Goal: Information Seeking & Learning: Learn about a topic

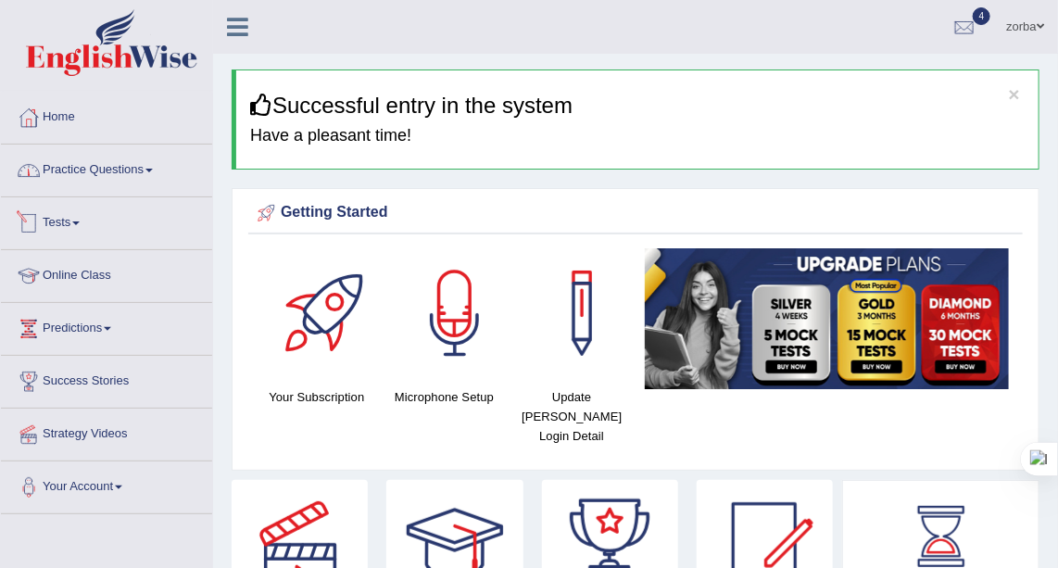
drag, startPoint x: 126, startPoint y: 176, endPoint x: 166, endPoint y: 176, distance: 39.8
click at [126, 175] on link "Practice Questions" at bounding box center [106, 167] width 211 height 46
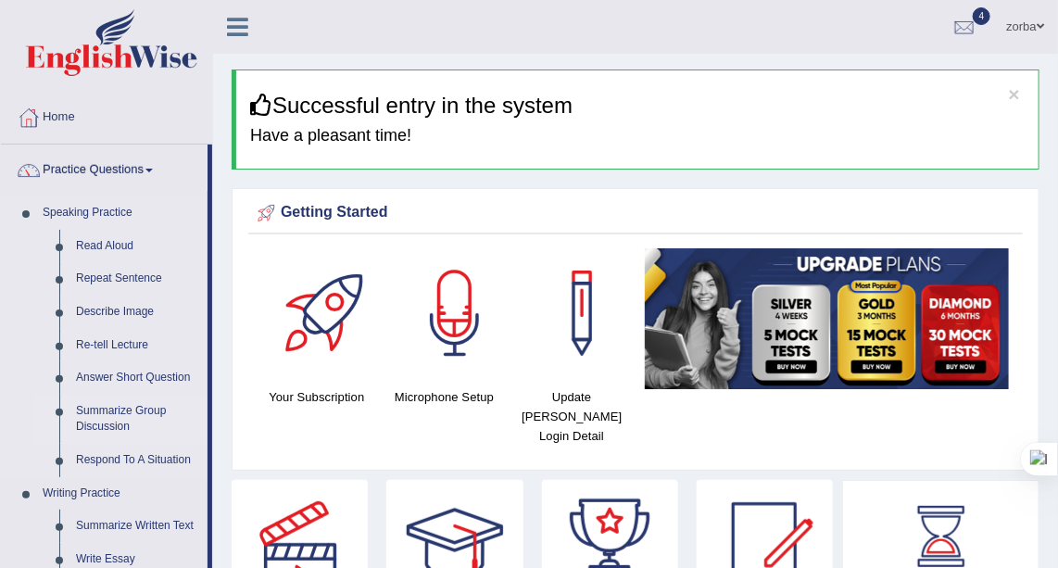
click at [93, 421] on link "Summarize Group Discussion" at bounding box center [138, 419] width 140 height 49
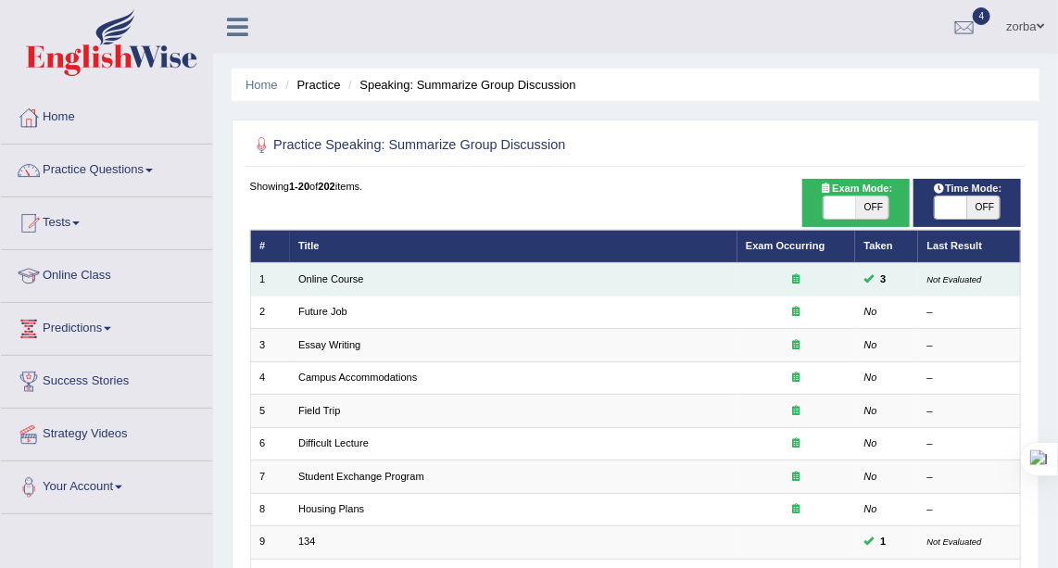
click at [305, 288] on td "Online Course" at bounding box center [513, 279] width 447 height 32
click at [328, 279] on link "Online Course" at bounding box center [331, 278] width 66 height 11
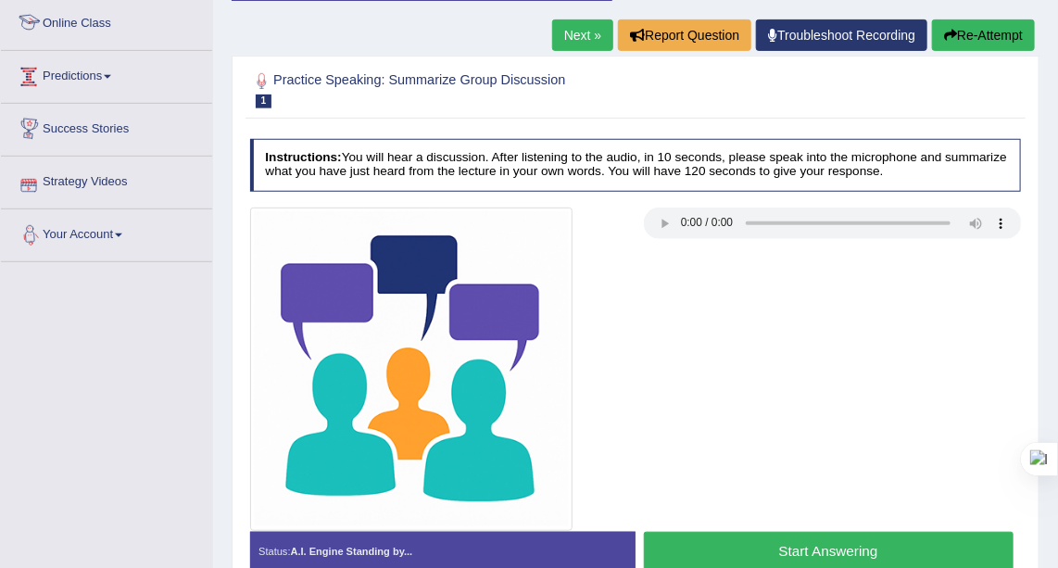
drag, startPoint x: 95, startPoint y: 69, endPoint x: 126, endPoint y: 111, distance: 51.7
click at [96, 69] on link "Predictions" at bounding box center [106, 74] width 211 height 46
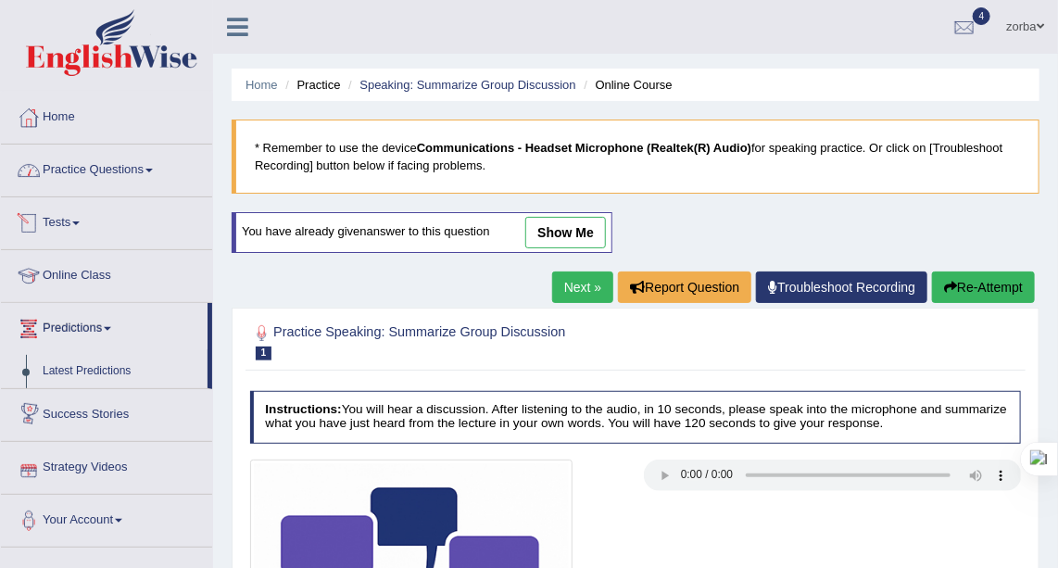
drag, startPoint x: 122, startPoint y: 151, endPoint x: 136, endPoint y: 166, distance: 20.3
click at [122, 151] on link "Practice Questions" at bounding box center [106, 167] width 211 height 46
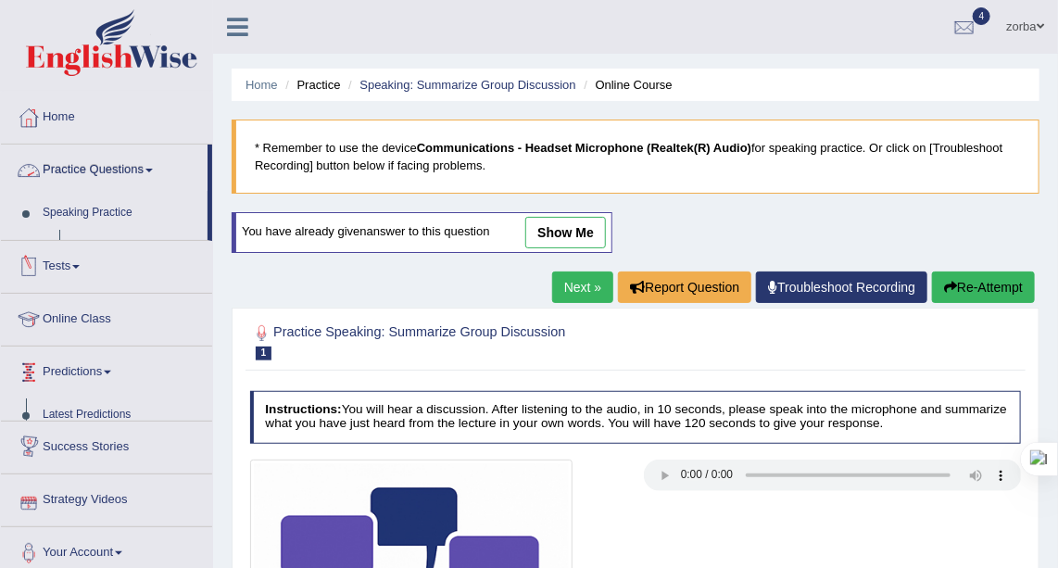
click at [136, 167] on link "Practice Questions" at bounding box center [104, 167] width 207 height 46
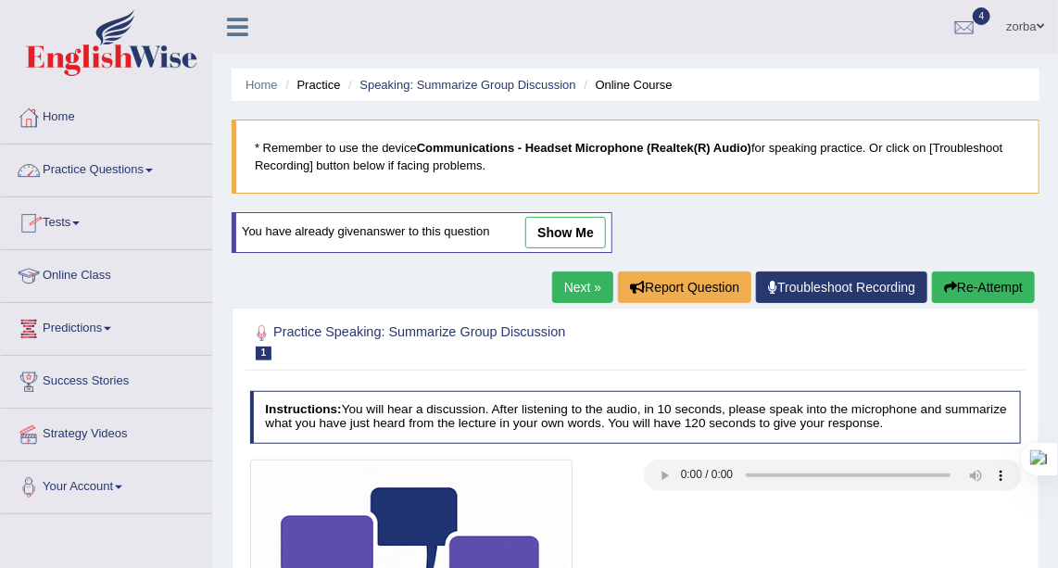
click at [136, 169] on link "Practice Questions" at bounding box center [106, 167] width 211 height 46
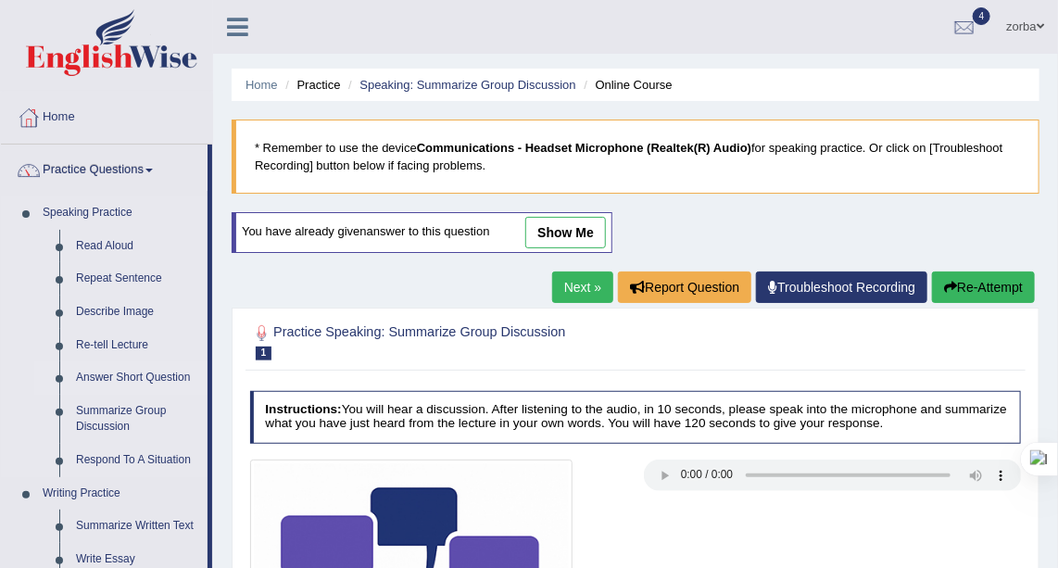
scroll to position [168, 0]
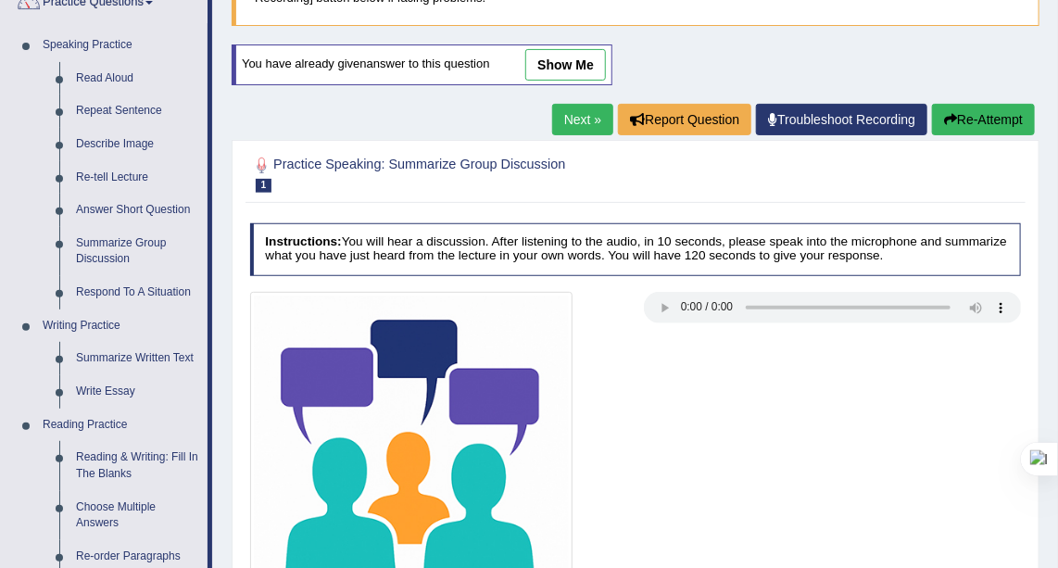
drag, startPoint x: 793, startPoint y: 534, endPoint x: 772, endPoint y: 484, distance: 54.0
click at [793, 534] on div at bounding box center [635, 453] width 787 height 323
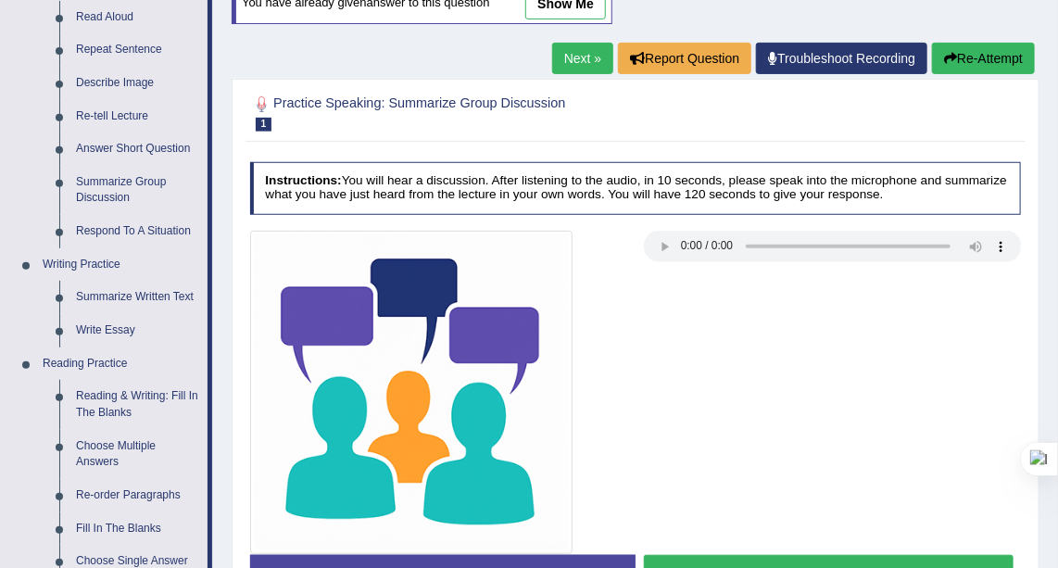
scroll to position [252, 0]
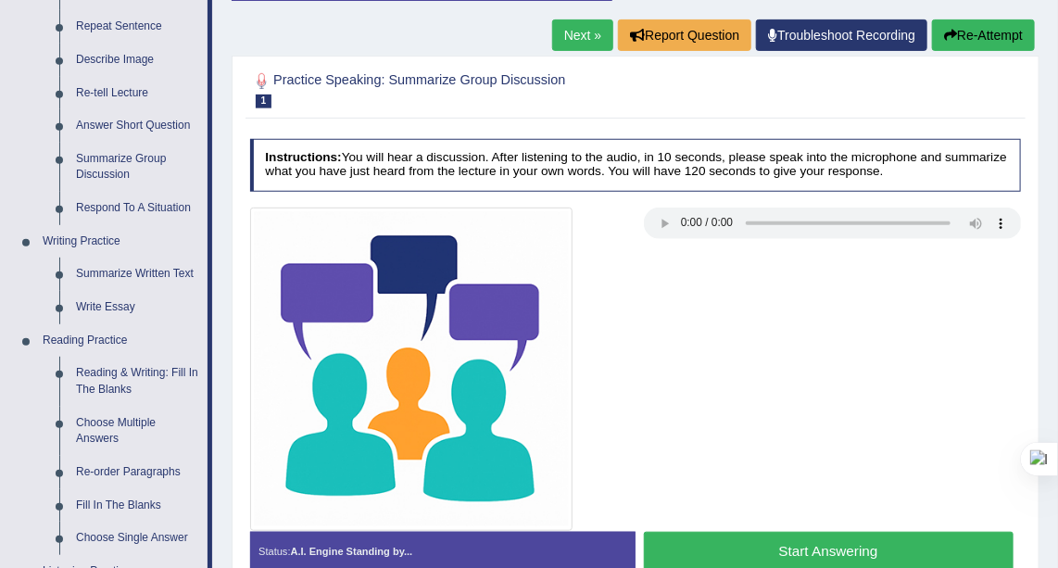
click at [811, 535] on button "Start Answering" at bounding box center [828, 552] width 369 height 40
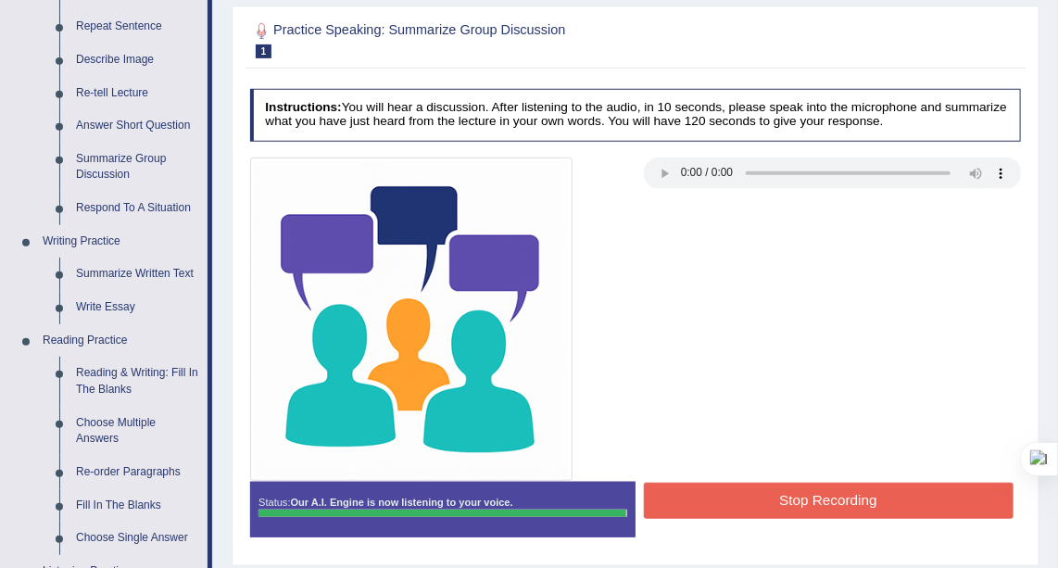
click at [763, 502] on button "Stop Recording" at bounding box center [828, 500] width 369 height 36
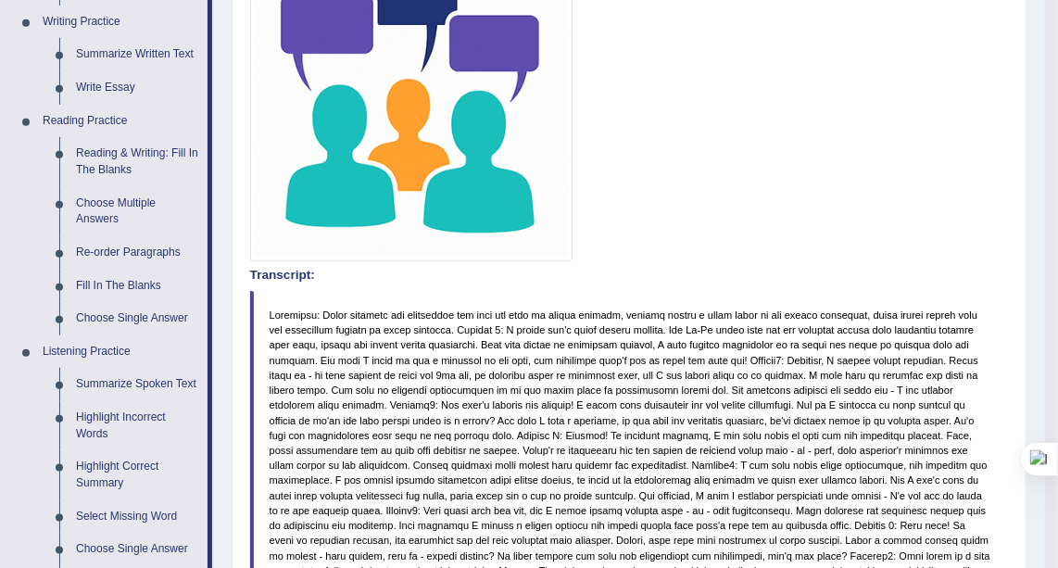
scroll to position [420, 0]
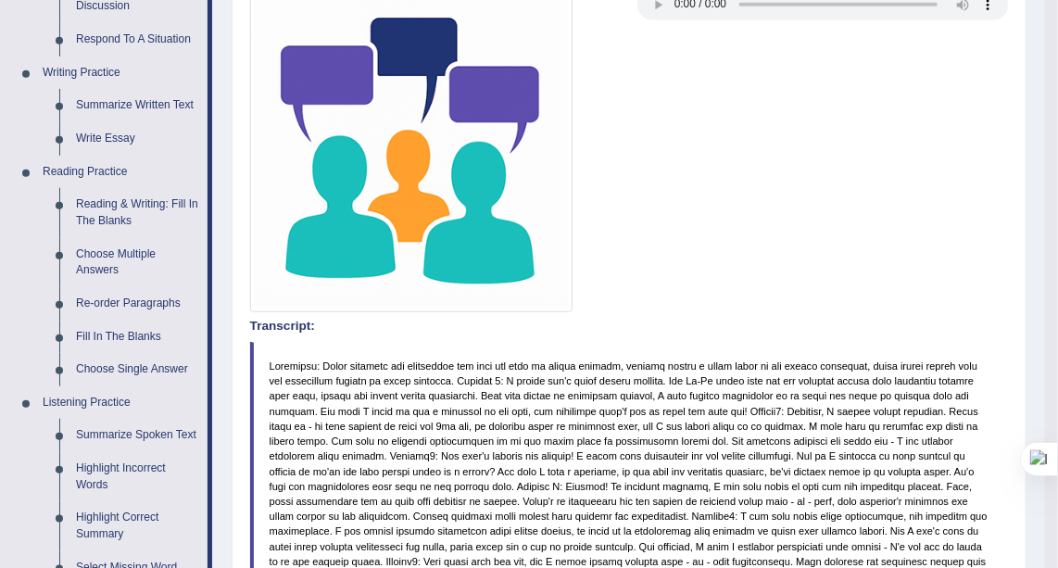
click at [792, 342] on blockquote at bounding box center [629, 509] width 758 height 334
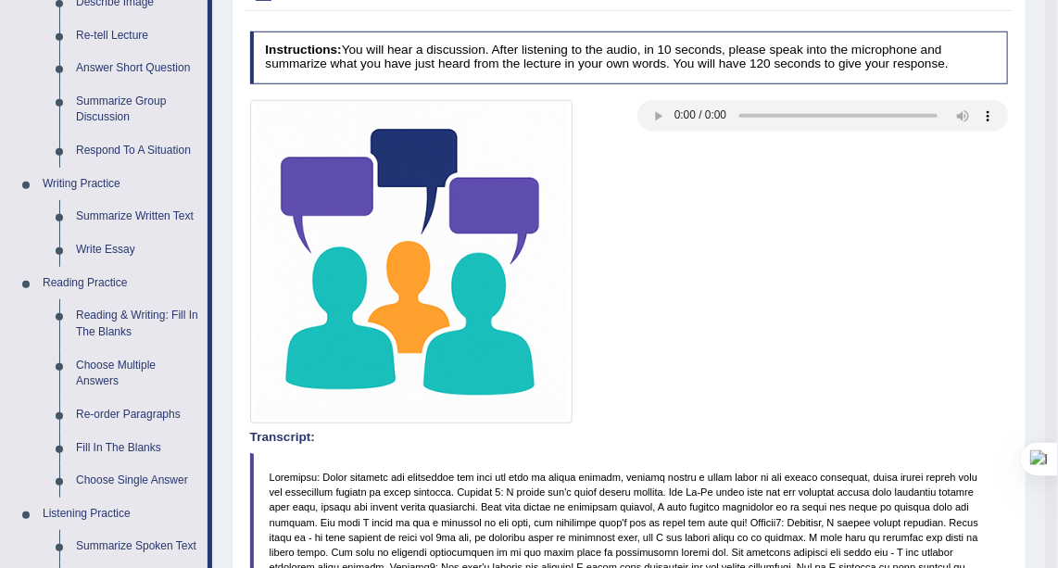
scroll to position [244, 0]
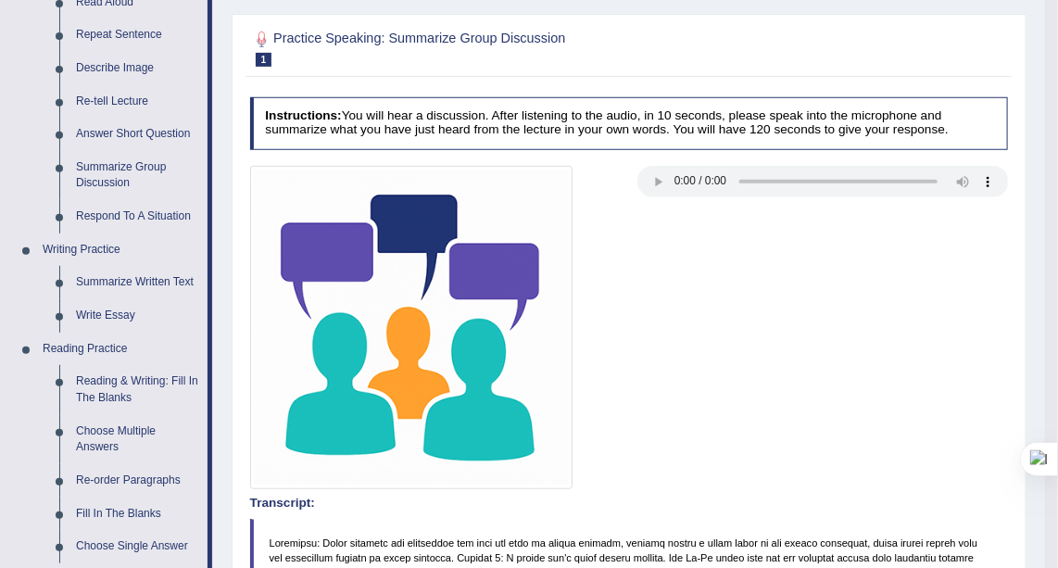
click at [655, 245] on div at bounding box center [629, 327] width 774 height 323
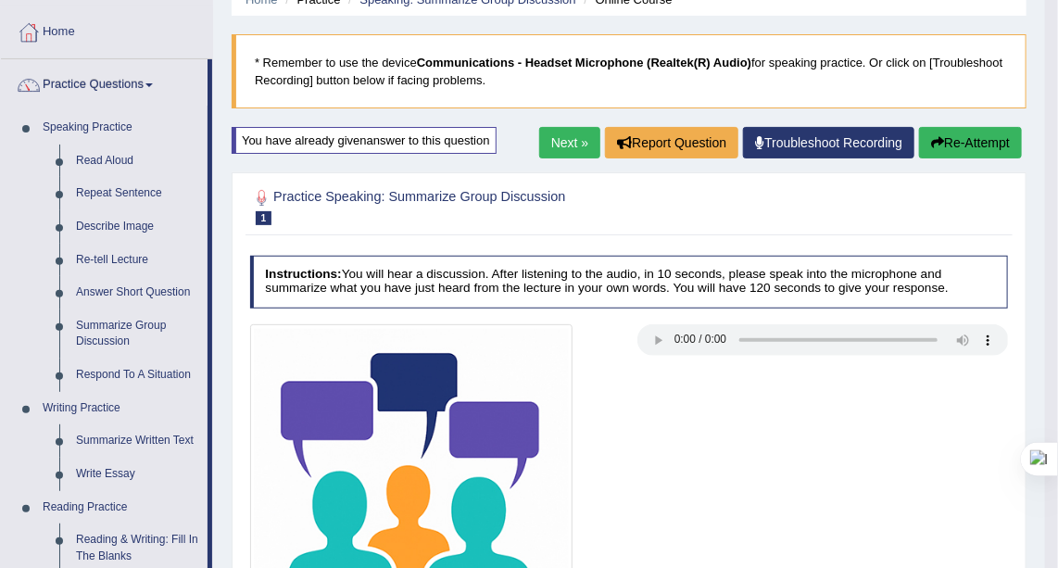
scroll to position [83, 0]
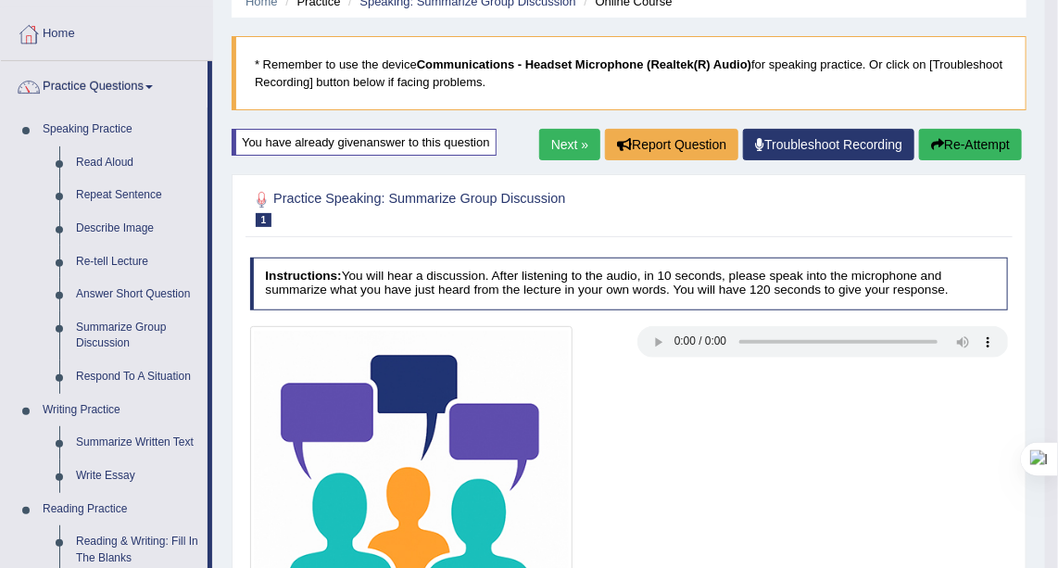
click at [952, 136] on button "Re-Attempt" at bounding box center [970, 144] width 103 height 31
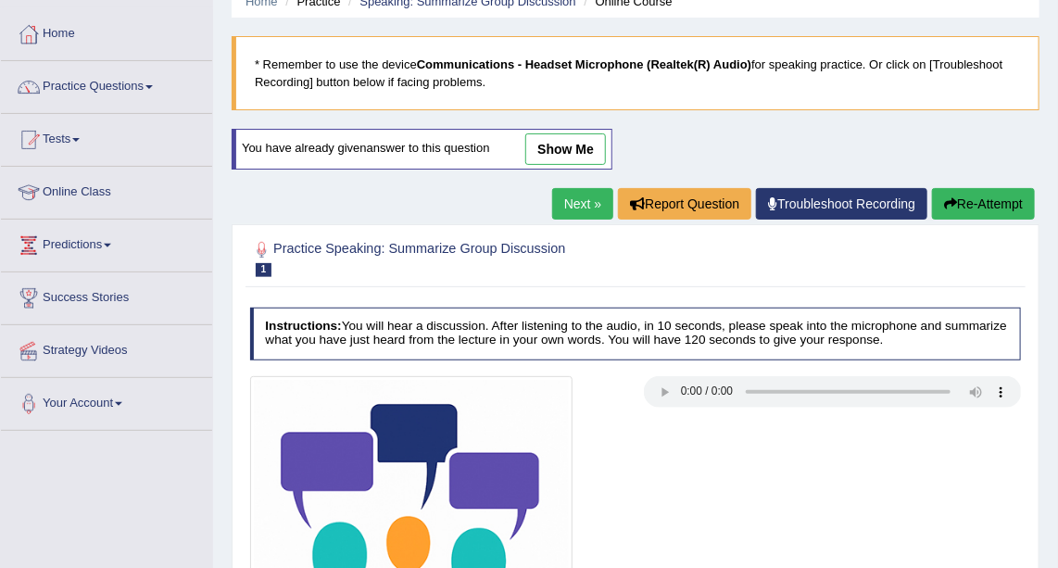
scroll to position [252, 0]
